Goal: Task Accomplishment & Management: Use online tool/utility

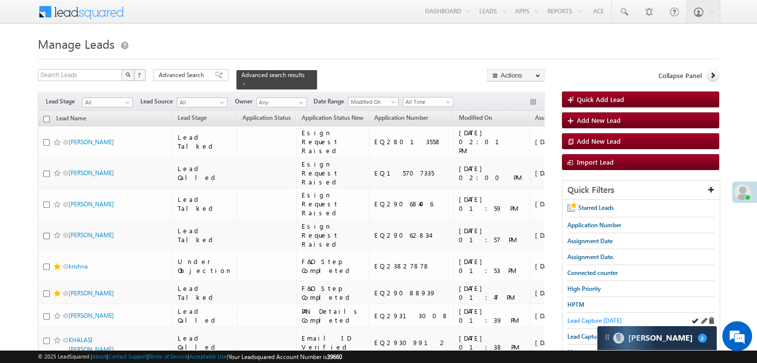
click at [578, 318] on span "Lead Capture today" at bounding box center [595, 320] width 54 height 7
click at [246, 82] on span at bounding box center [243, 84] width 5 height 5
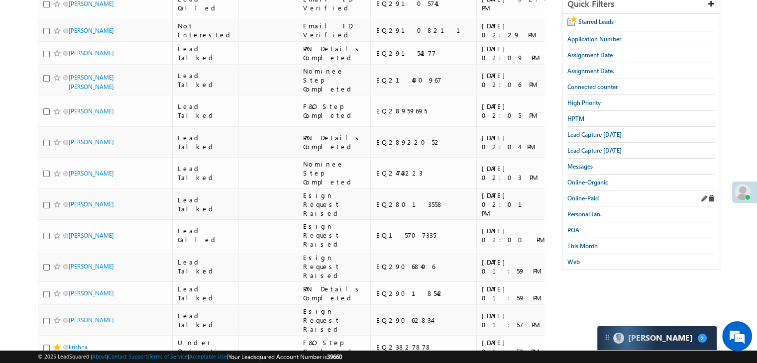
scroll to position [100, 0]
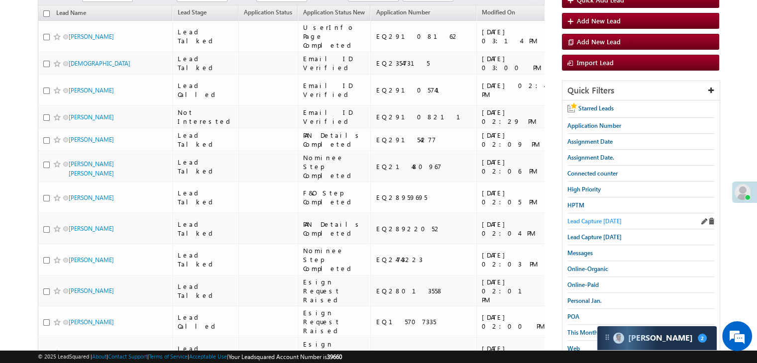
click at [611, 220] on span "Lead Capture today" at bounding box center [595, 221] width 54 height 7
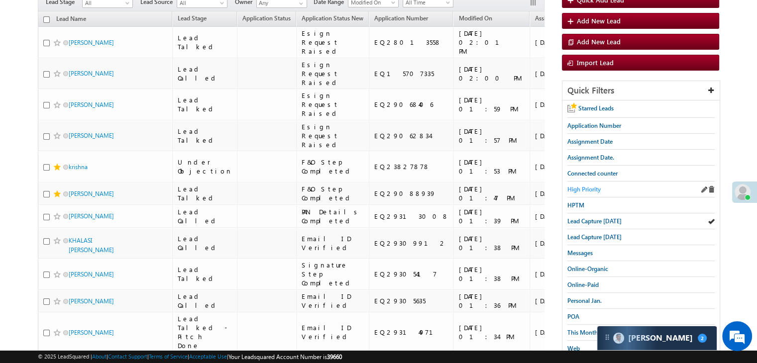
click at [592, 187] on span "High Priority" at bounding box center [584, 189] width 33 height 7
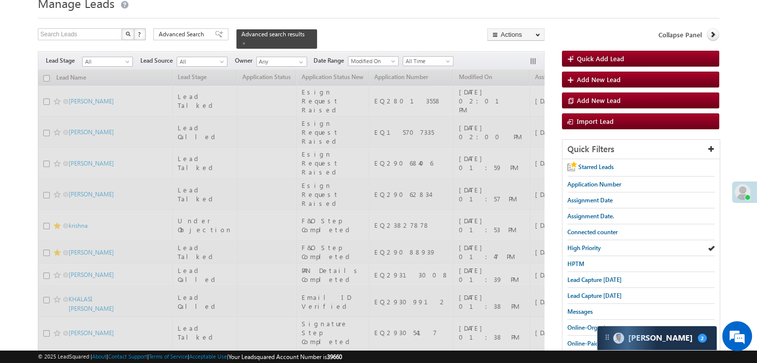
scroll to position [0, 0]
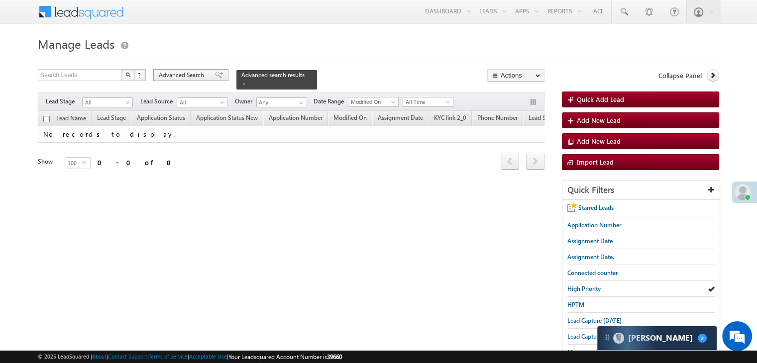
click at [216, 76] on span at bounding box center [219, 75] width 8 height 7
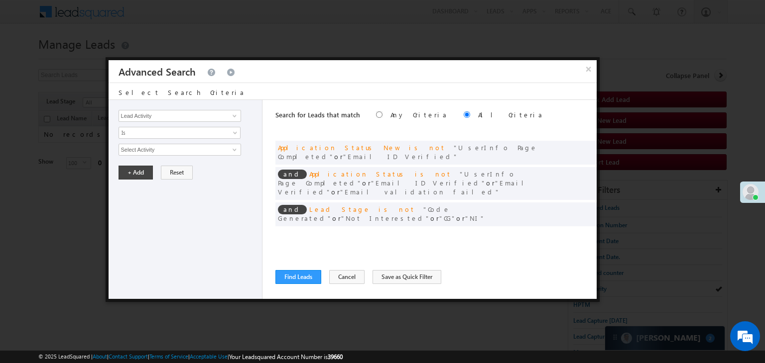
click at [572, 232] on div at bounding box center [582, 236] width 24 height 9
click at [572, 232] on span at bounding box center [573, 235] width 7 height 7
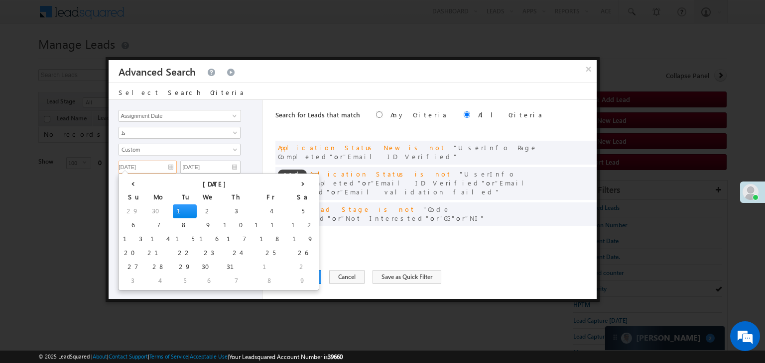
click at [161, 167] on input "07/01/25" at bounding box center [147, 167] width 58 height 13
click at [289, 186] on th "›" at bounding box center [303, 183] width 28 height 15
click at [293, 186] on th "›" at bounding box center [305, 183] width 24 height 15
click at [296, 242] on td "20" at bounding box center [314, 240] width 37 height 14
type input "09/20/25"
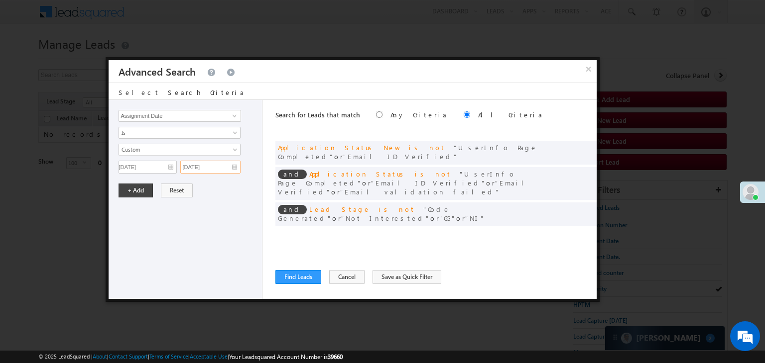
click at [225, 170] on input "07/01/25" at bounding box center [210, 167] width 60 height 13
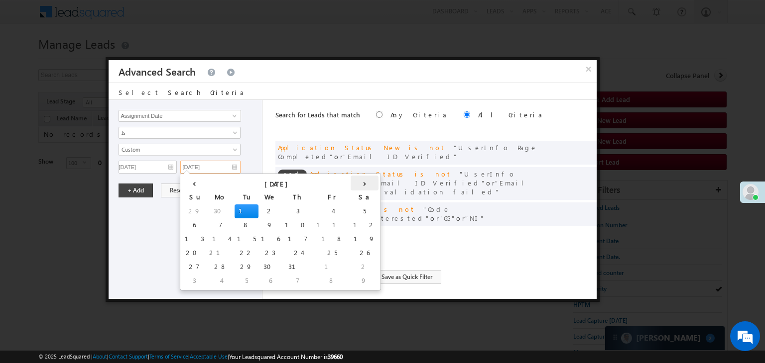
click at [351, 182] on th "›" at bounding box center [365, 183] width 28 height 15
click at [354, 182] on th "›" at bounding box center [366, 183] width 24 height 15
click at [357, 238] on td "20" at bounding box center [375, 240] width 37 height 14
type input "09/20/25"
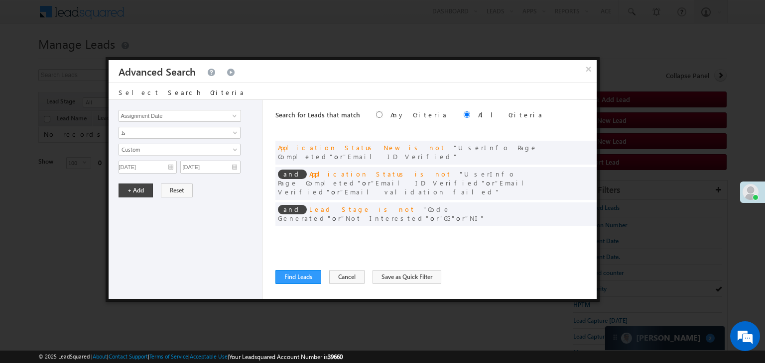
click at [126, 181] on div "Lead Activity Task Sales Group Prospect Id WA Last Message Timestamp 4th Day Di…" at bounding box center [186, 199] width 154 height 199
click at [128, 186] on button "+ Add" at bounding box center [135, 191] width 34 height 14
click at [294, 269] on div "Search for Leads that match Any Criteria All Criteria Note that the current tri…" at bounding box center [435, 199] width 321 height 199
click at [293, 273] on button "Find Leads" at bounding box center [298, 277] width 46 height 14
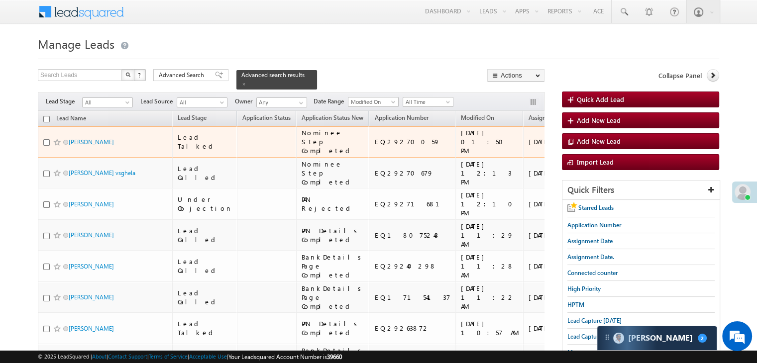
click at [47, 146] on input "checkbox" at bounding box center [46, 142] width 6 height 6
checkbox input "true"
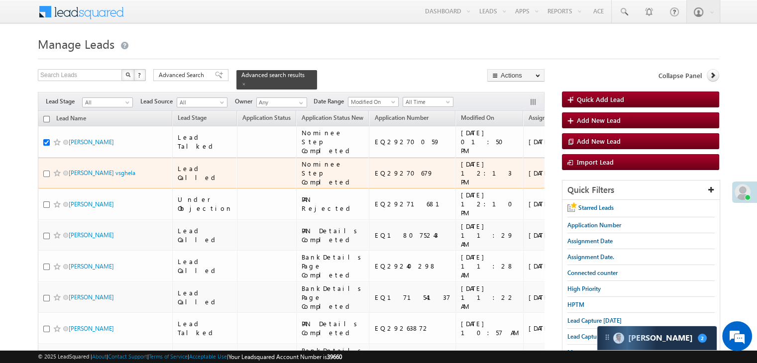
click at [47, 177] on input "checkbox" at bounding box center [46, 174] width 6 height 6
checkbox input "true"
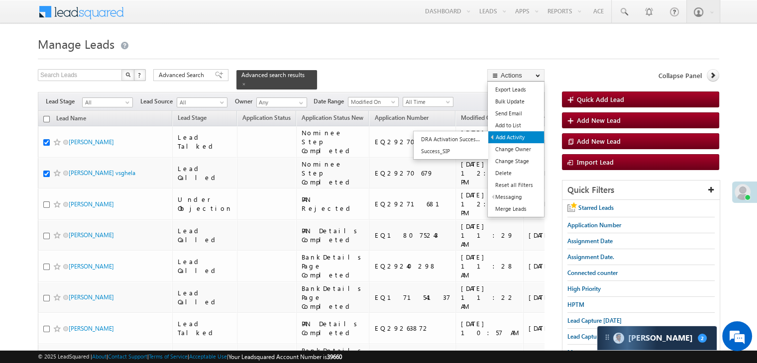
click at [514, 137] on link "Add Activity" at bounding box center [516, 137] width 56 height 12
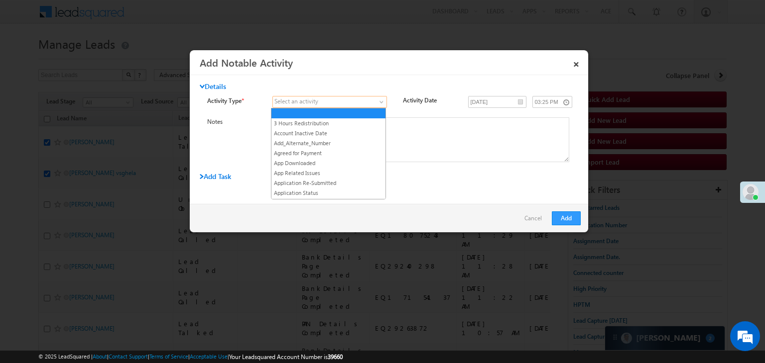
click at [370, 100] on span at bounding box center [324, 102] width 102 height 9
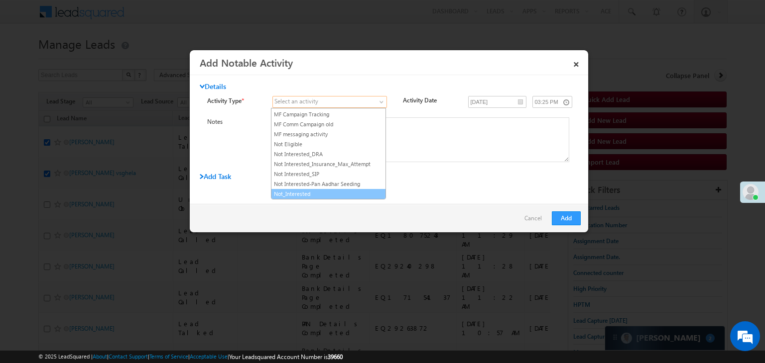
scroll to position [846, 0]
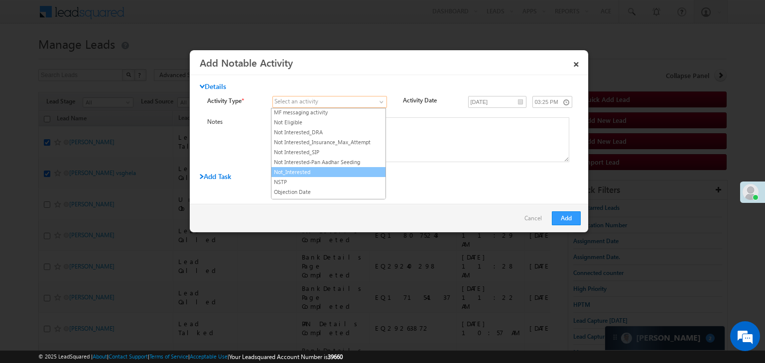
click at [329, 168] on link "Not_Interested" at bounding box center [328, 172] width 114 height 9
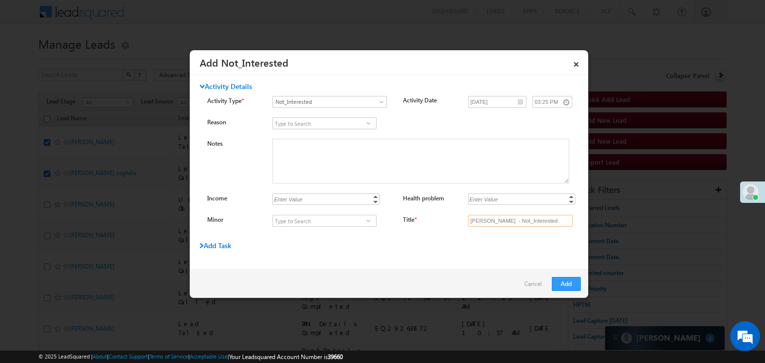
click at [528, 220] on input "Pooja Ashok Jadhav - Not_Interested" at bounding box center [520, 221] width 105 height 12
click at [513, 226] on input "Title *" at bounding box center [520, 221] width 105 height 12
type input "na"
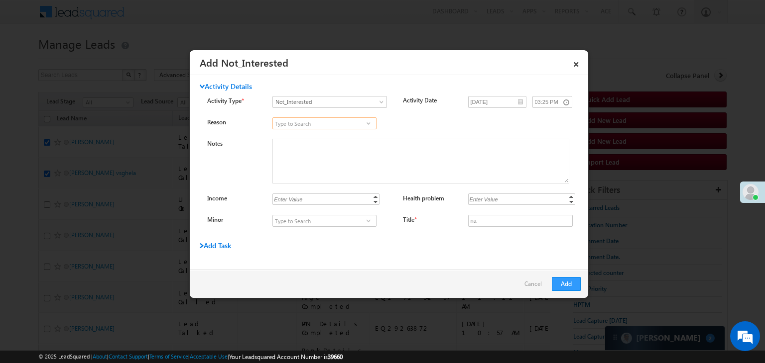
click at [353, 124] on input at bounding box center [324, 124] width 104 height 12
click at [364, 123] on span at bounding box center [368, 123] width 10 height 8
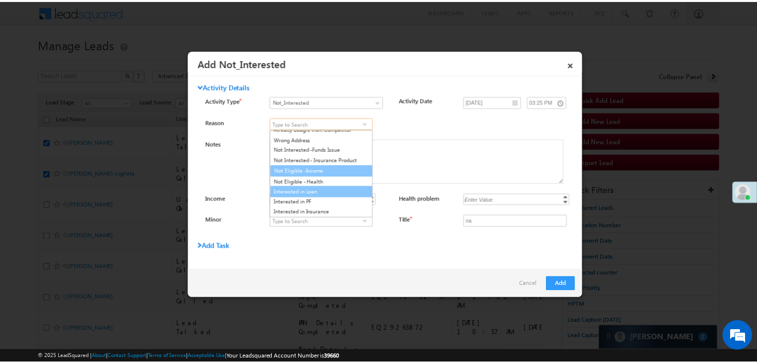
scroll to position [117, 0]
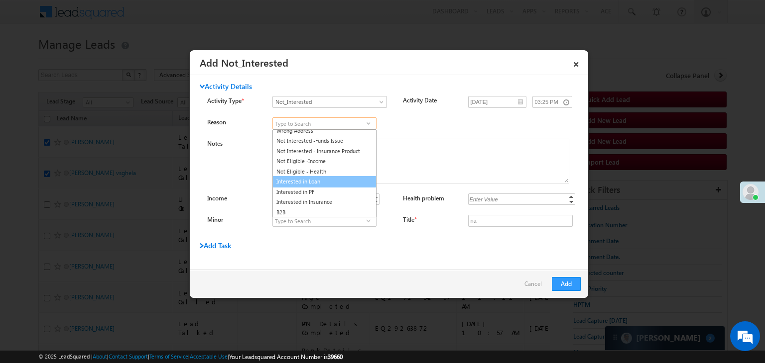
click at [326, 177] on link "Interested in Loan" at bounding box center [324, 181] width 104 height 11
type input "Interested in Loan"
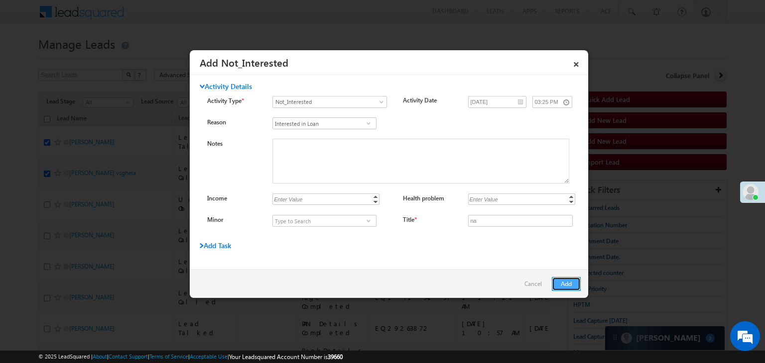
click at [571, 285] on button "Add" at bounding box center [566, 284] width 29 height 14
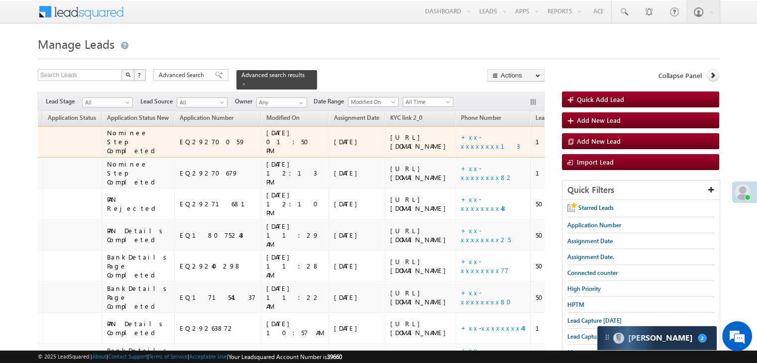
scroll to position [0, 223]
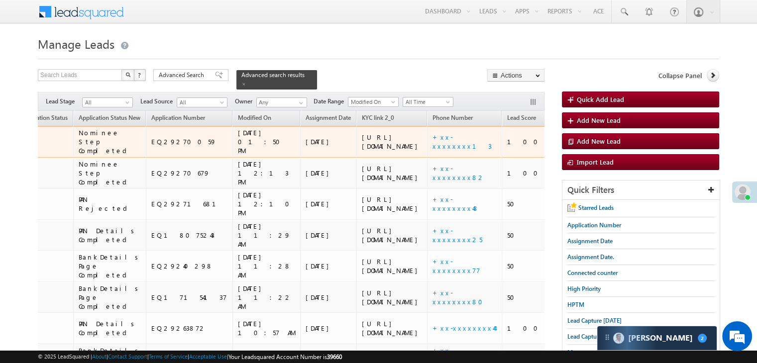
drag, startPoint x: 518, startPoint y: 125, endPoint x: 346, endPoint y: 172, distance: 178.4
click at [356, 158] on td "https://angelbroking1-pk3em7sa.customui-test.leadsquared.com?leadId=1925dbe6-04…" at bounding box center [391, 141] width 71 height 31
copy div "https://angelbroking1-pk3em7sa.customui-test.leadsquared.com?leadId=1925dbe6-04…"
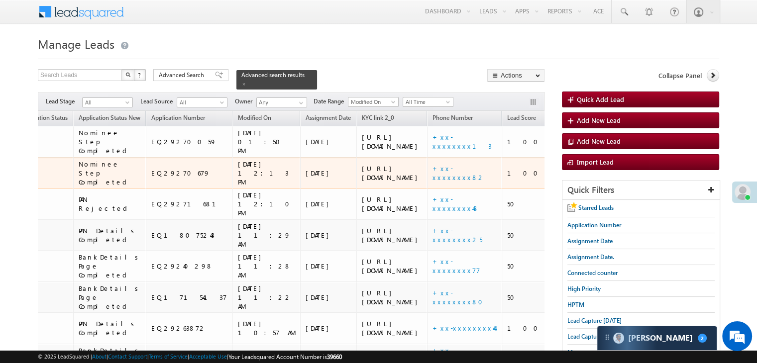
drag, startPoint x: 295, startPoint y: 182, endPoint x: 340, endPoint y: 227, distance: 63.0
click at [356, 189] on td "https://angelbroking1-pk3em7sa.customui-test.leadsquared.com?leadId=b44a9a9e-47…" at bounding box center [391, 173] width 71 height 31
copy div "https://angelbroking1-pk3em7sa.customui-test.leadsquared.com?leadId=b44a9a9e-47…"
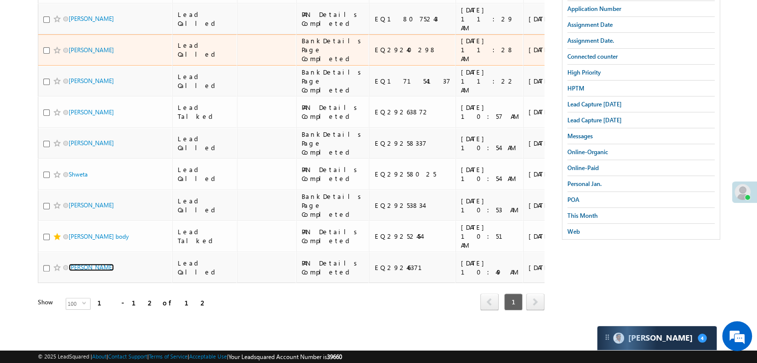
scroll to position [0, 0]
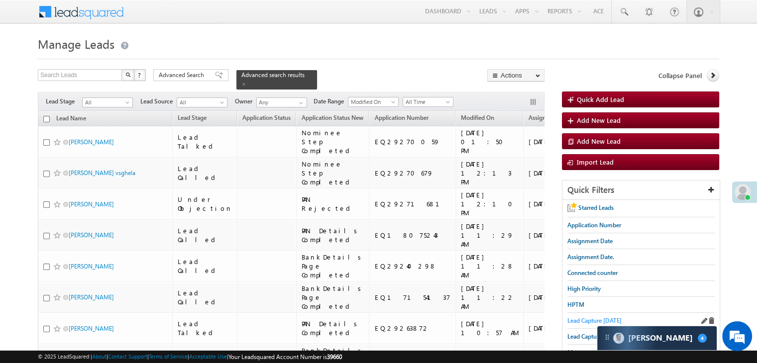
click at [577, 319] on span "Lead Capture today" at bounding box center [595, 320] width 54 height 7
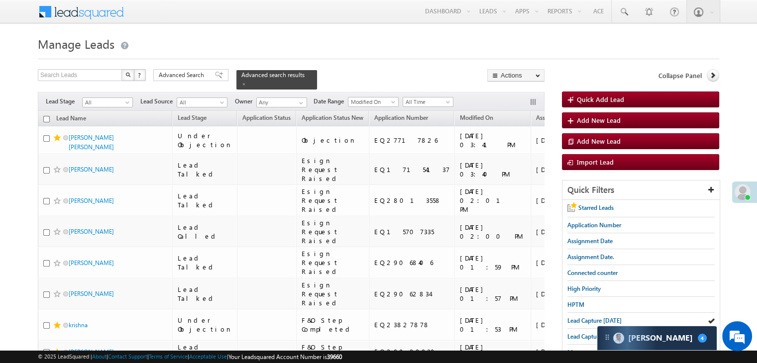
click at [166, 72] on span "Advanced Search" at bounding box center [183, 75] width 48 height 9
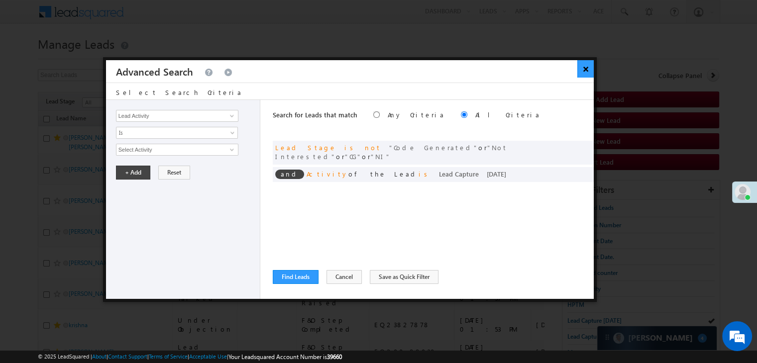
click at [589, 62] on button "×" at bounding box center [586, 68] width 16 height 17
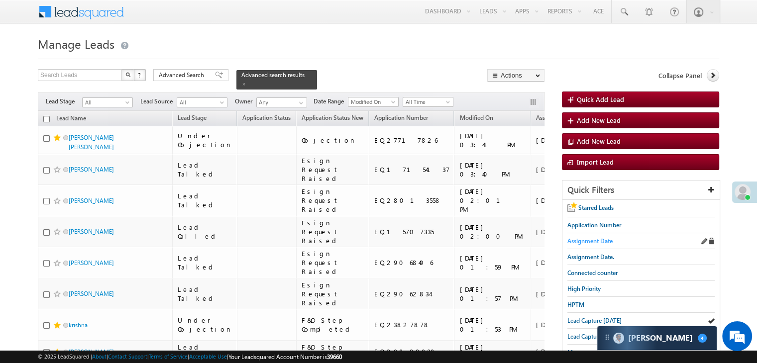
click at [593, 240] on span "Assignment Date" at bounding box center [590, 240] width 45 height 7
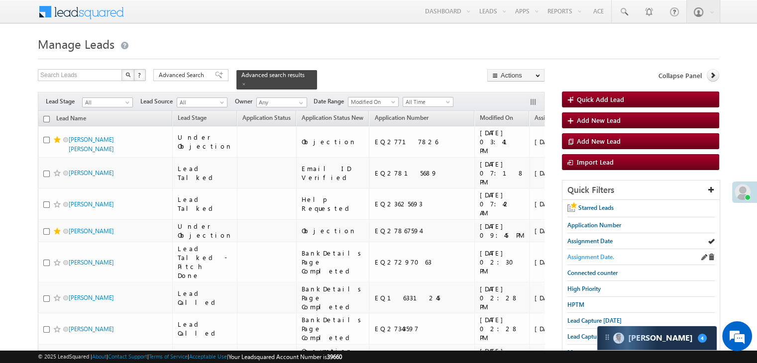
click at [574, 255] on span "Assignment Date." at bounding box center [591, 256] width 47 height 7
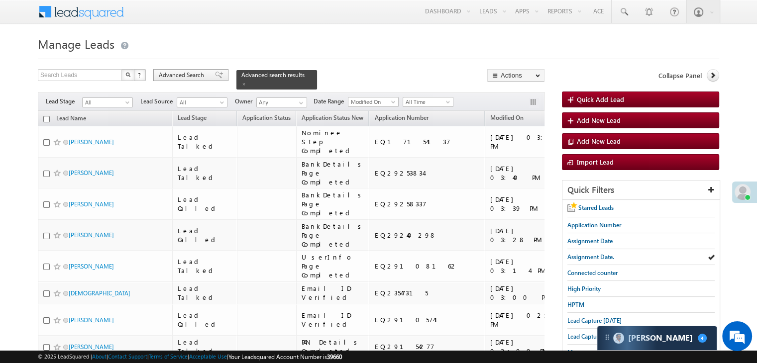
click at [215, 73] on span at bounding box center [219, 75] width 8 height 7
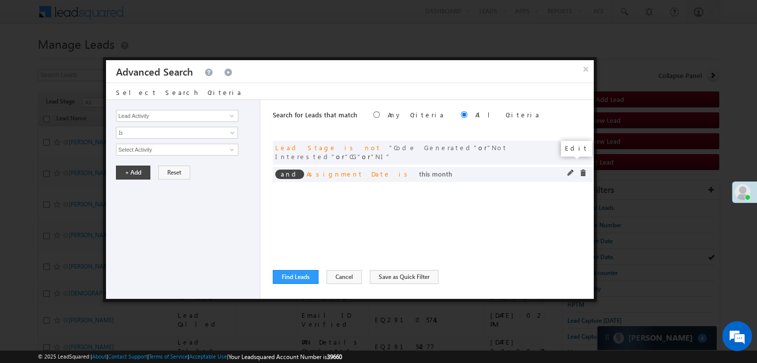
click at [569, 170] on span at bounding box center [571, 173] width 7 height 7
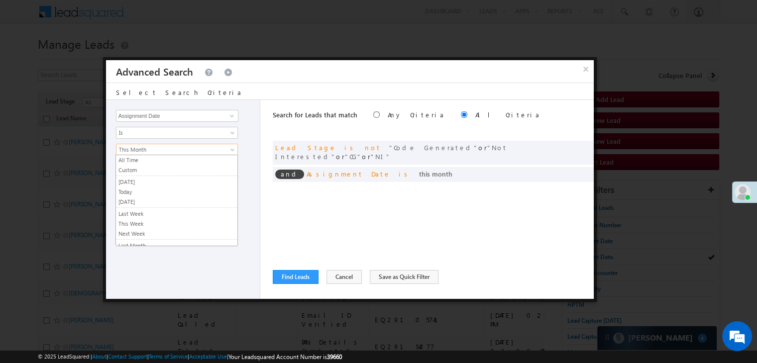
scroll to position [53, 0]
click at [221, 148] on span "This Month" at bounding box center [171, 149] width 108 height 9
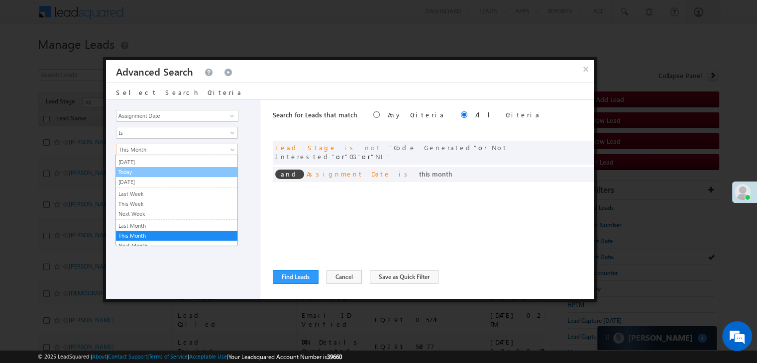
scroll to position [0, 0]
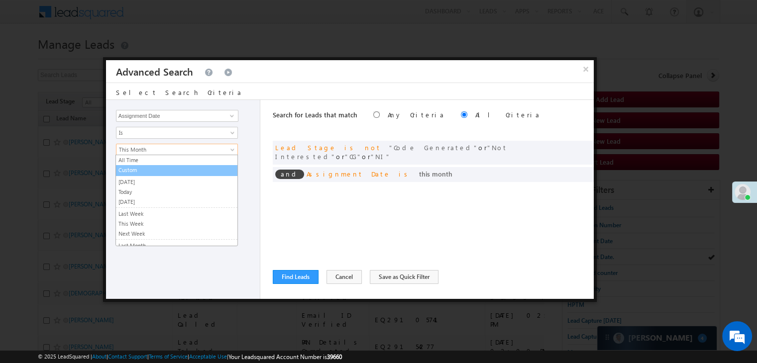
click at [151, 174] on link "Custom" at bounding box center [176, 170] width 121 height 9
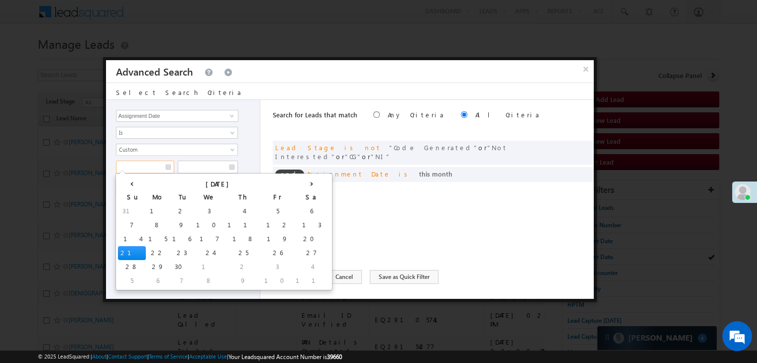
click at [151, 168] on input "text" at bounding box center [145, 167] width 58 height 13
click at [194, 237] on td "17" at bounding box center [209, 240] width 31 height 14
type input "09/17/25"
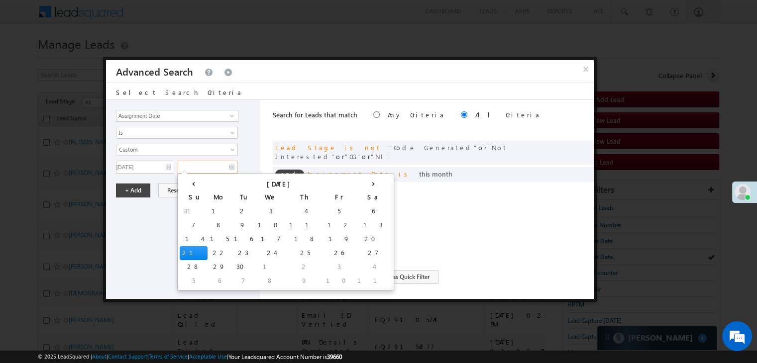
click at [218, 167] on input "text" at bounding box center [208, 167] width 60 height 13
click at [255, 236] on td "17" at bounding box center [270, 240] width 31 height 14
type input "09/17/25"
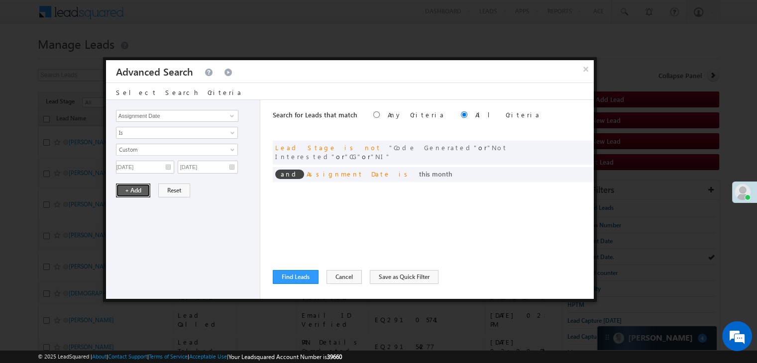
click at [145, 196] on button "+ Add" at bounding box center [133, 191] width 34 height 14
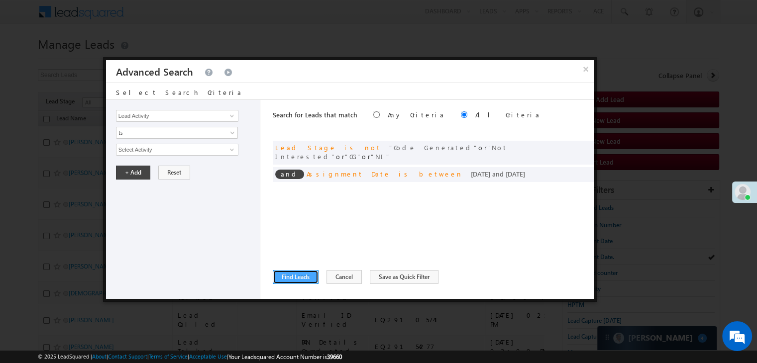
click at [285, 271] on button "Find Leads" at bounding box center [296, 277] width 46 height 14
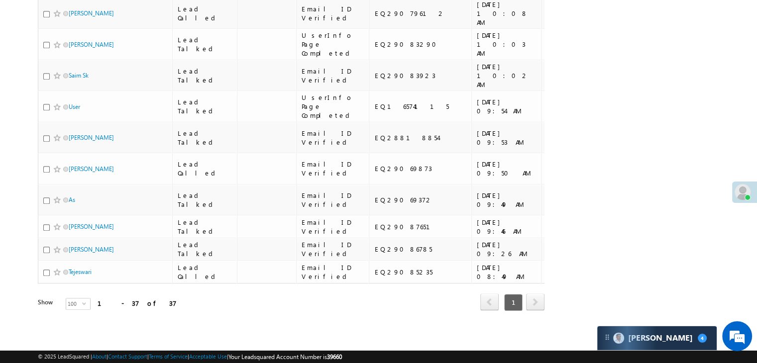
scroll to position [1095, 0]
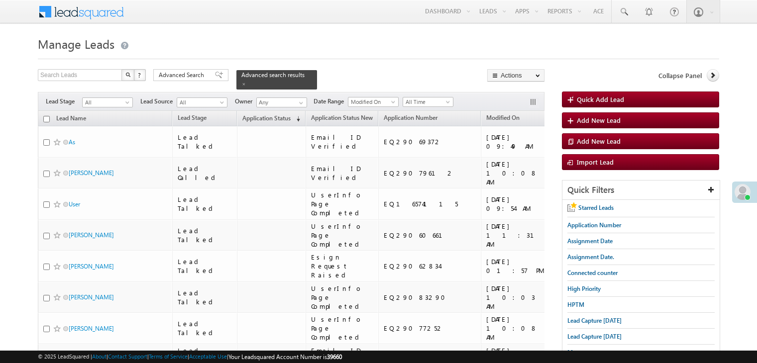
click at [588, 321] on span "Lead Capture today" at bounding box center [595, 320] width 54 height 7
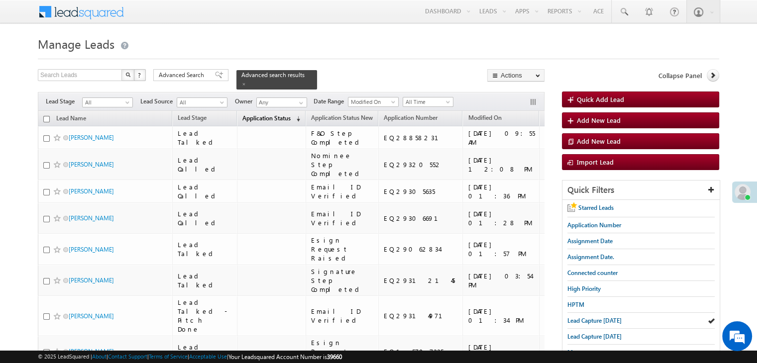
click at [249, 115] on span "Application Status" at bounding box center [266, 118] width 48 height 7
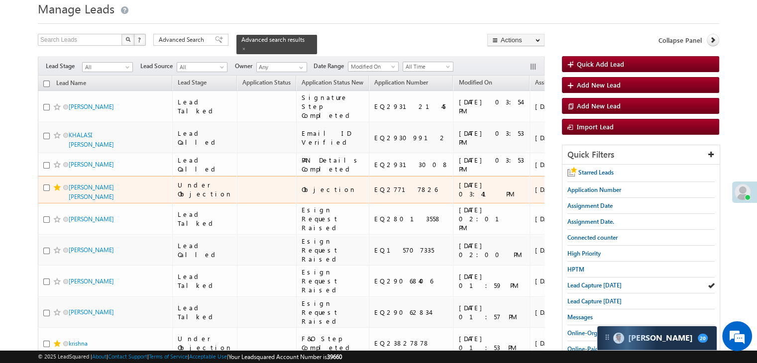
scroll to position [50, 0]
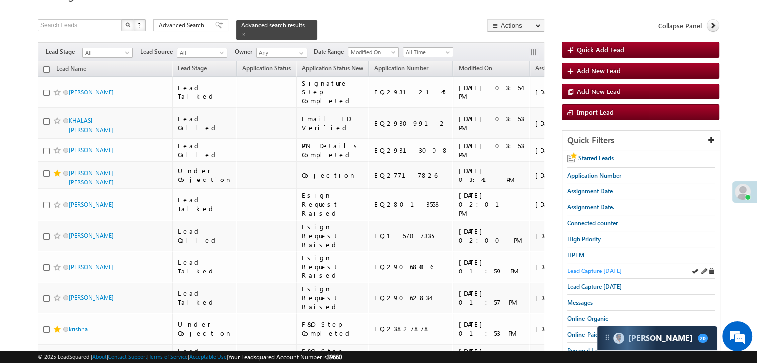
click at [578, 267] on span "Lead Capture today" at bounding box center [595, 270] width 54 height 7
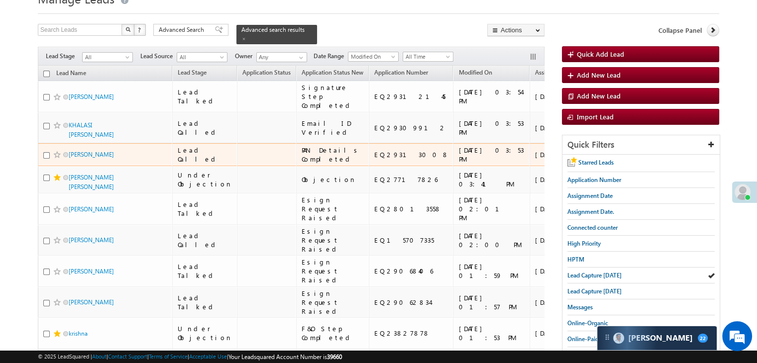
scroll to position [100, 0]
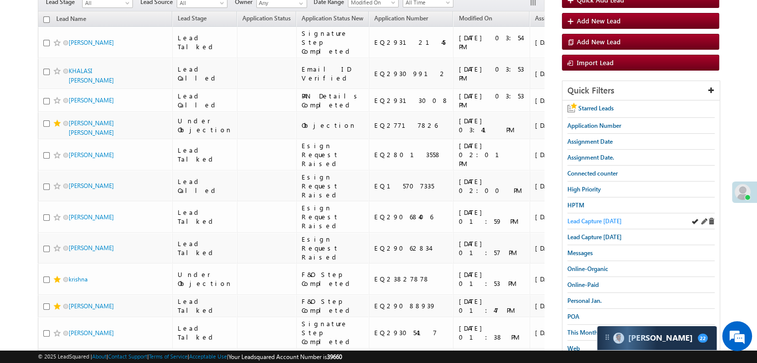
click at [596, 222] on span "Lead Capture today" at bounding box center [595, 221] width 54 height 7
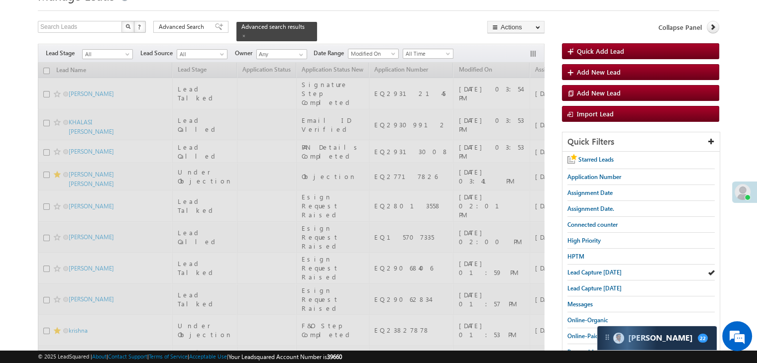
scroll to position [0, 0]
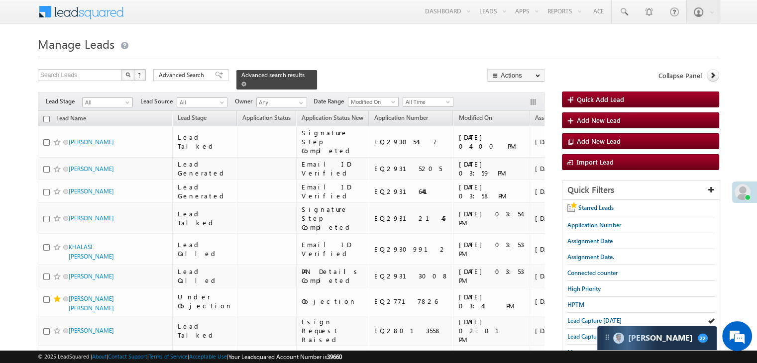
click at [246, 82] on span at bounding box center [243, 84] width 5 height 5
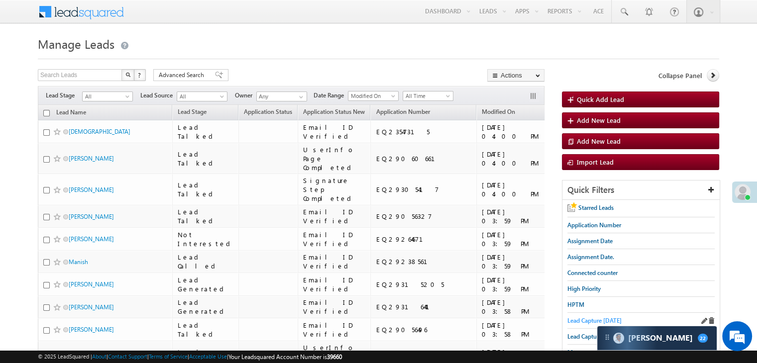
click at [609, 317] on span "Lead Capture today" at bounding box center [595, 320] width 54 height 7
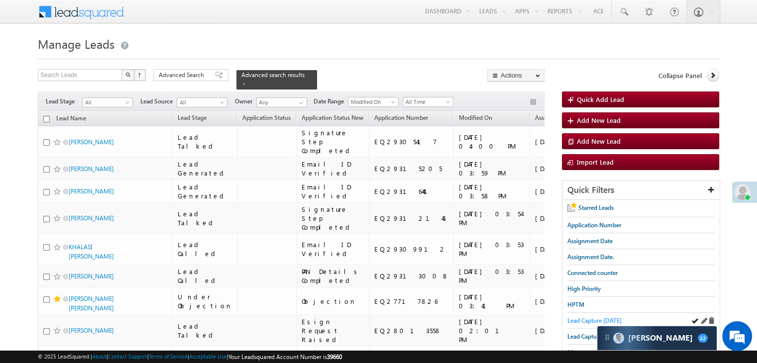
click at [579, 319] on span "Lead Capture today" at bounding box center [595, 320] width 54 height 7
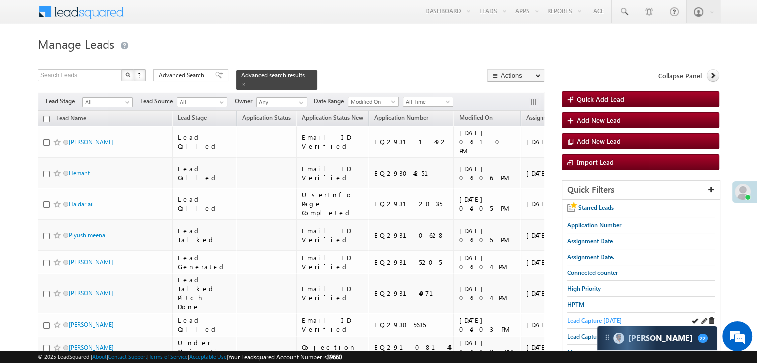
click at [579, 320] on span "Lead Capture today" at bounding box center [595, 320] width 54 height 7
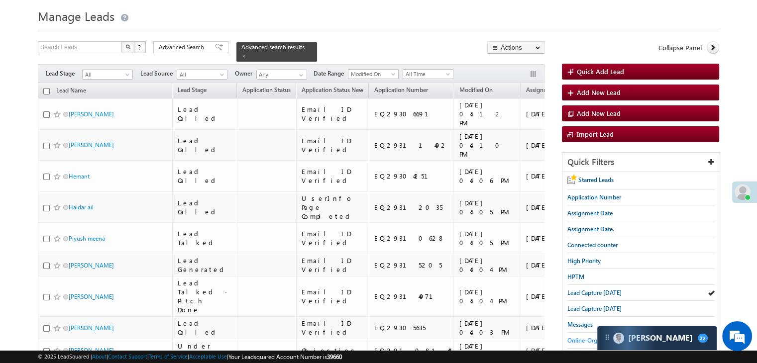
scroll to position [50, 0]
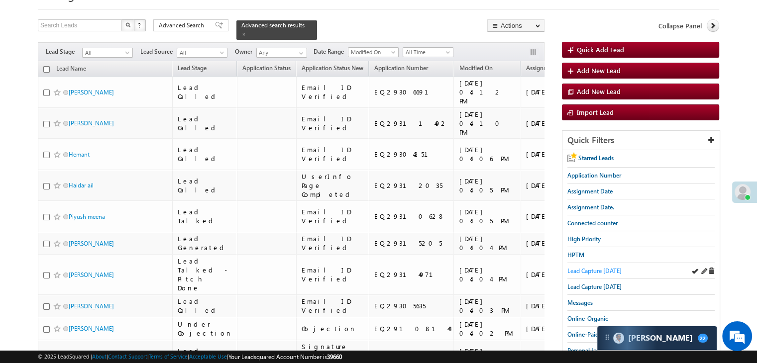
click at [583, 268] on span "Lead Capture today" at bounding box center [595, 270] width 54 height 7
